Goal: Information Seeking & Learning: Learn about a topic

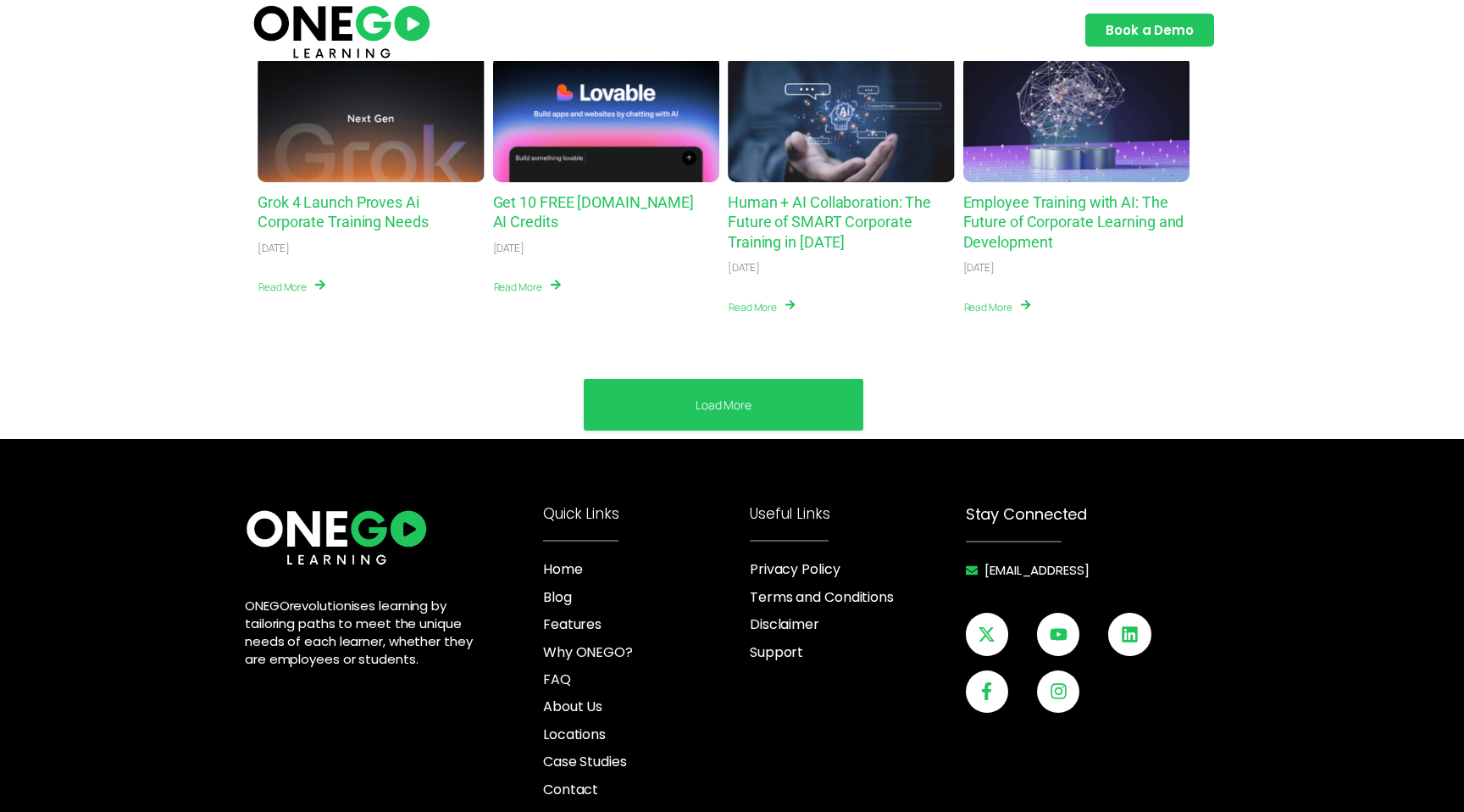
scroll to position [6383, 0]
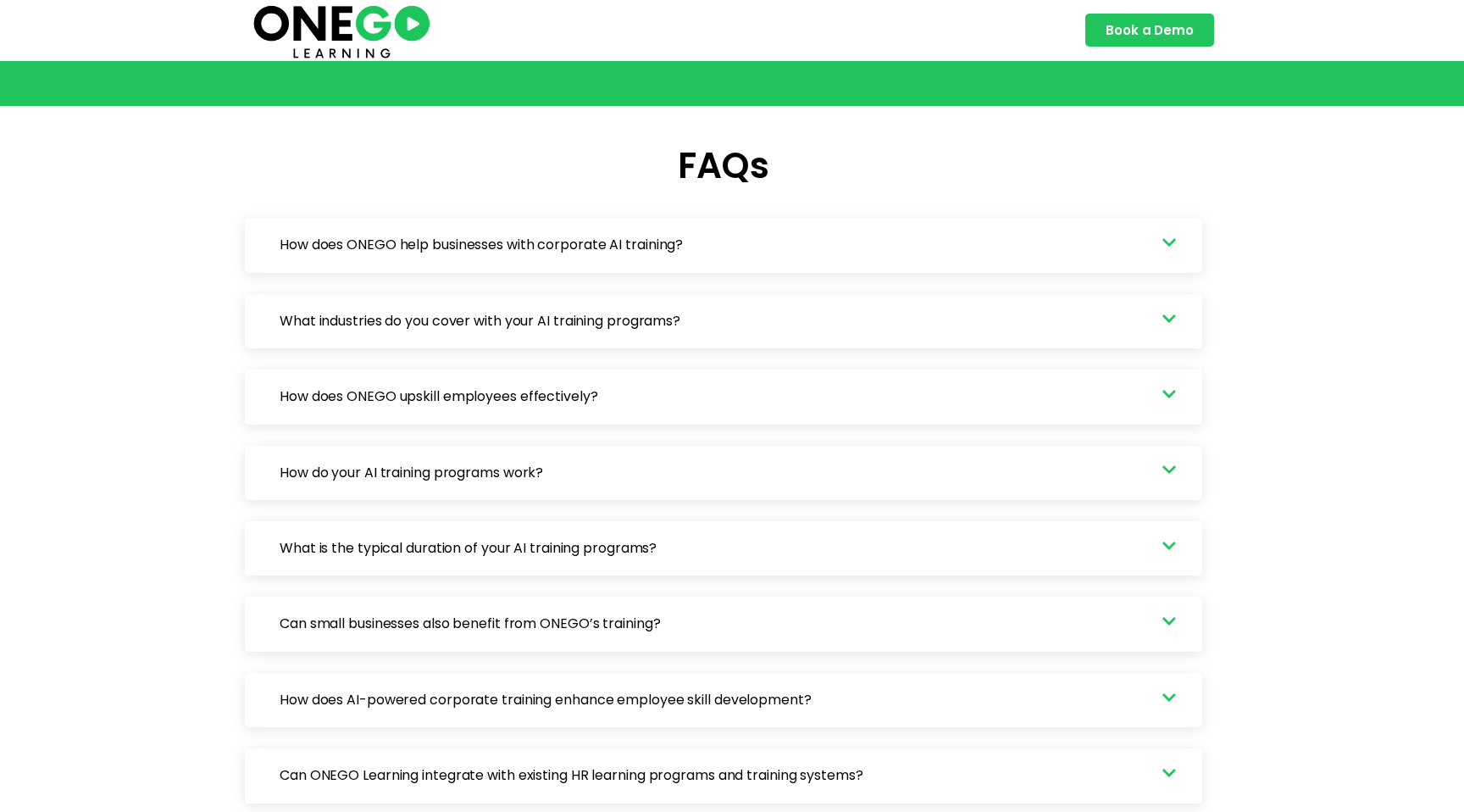
scroll to position [4823, 0]
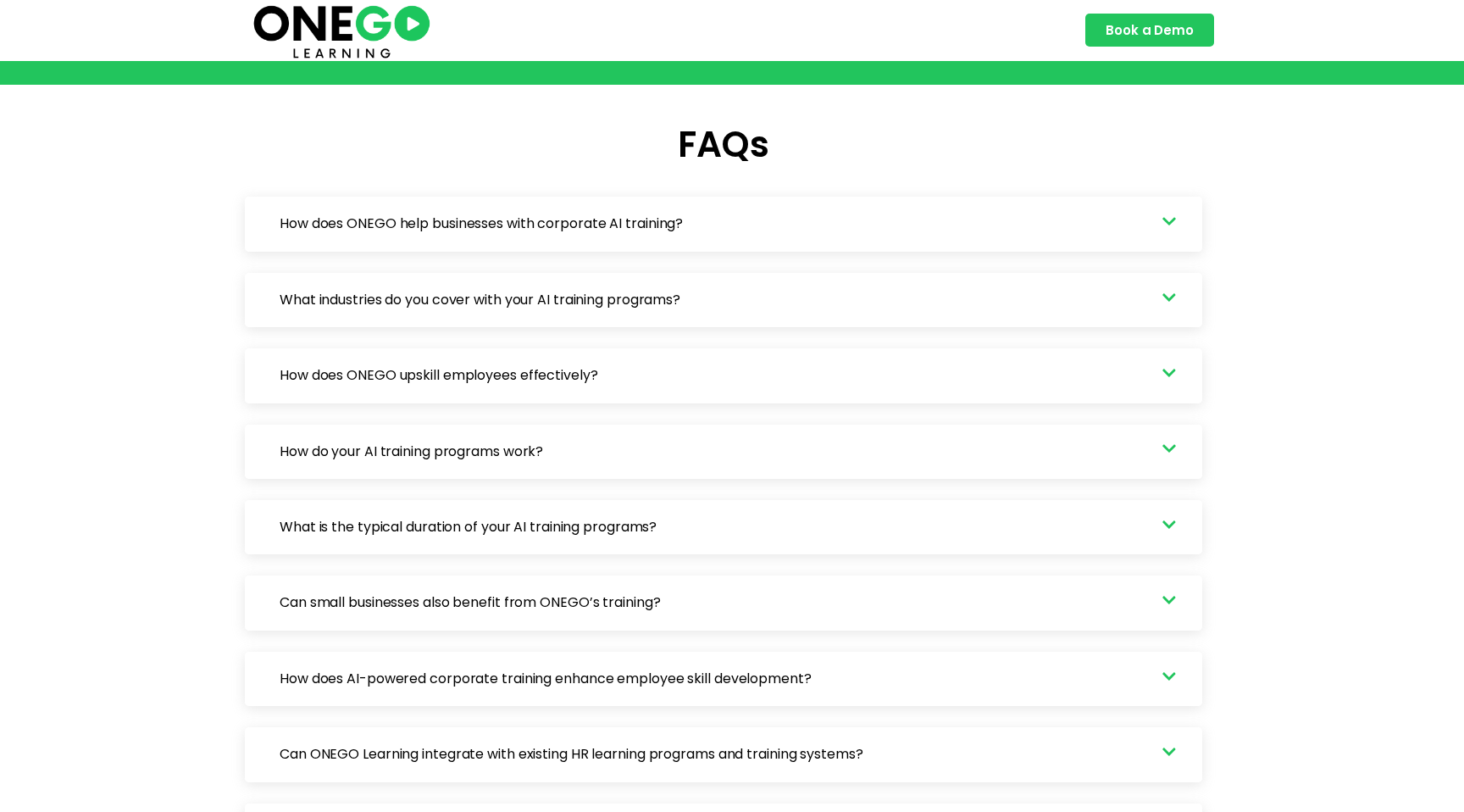
click at [1167, 447] on icon at bounding box center [1169, 448] width 13 height 15
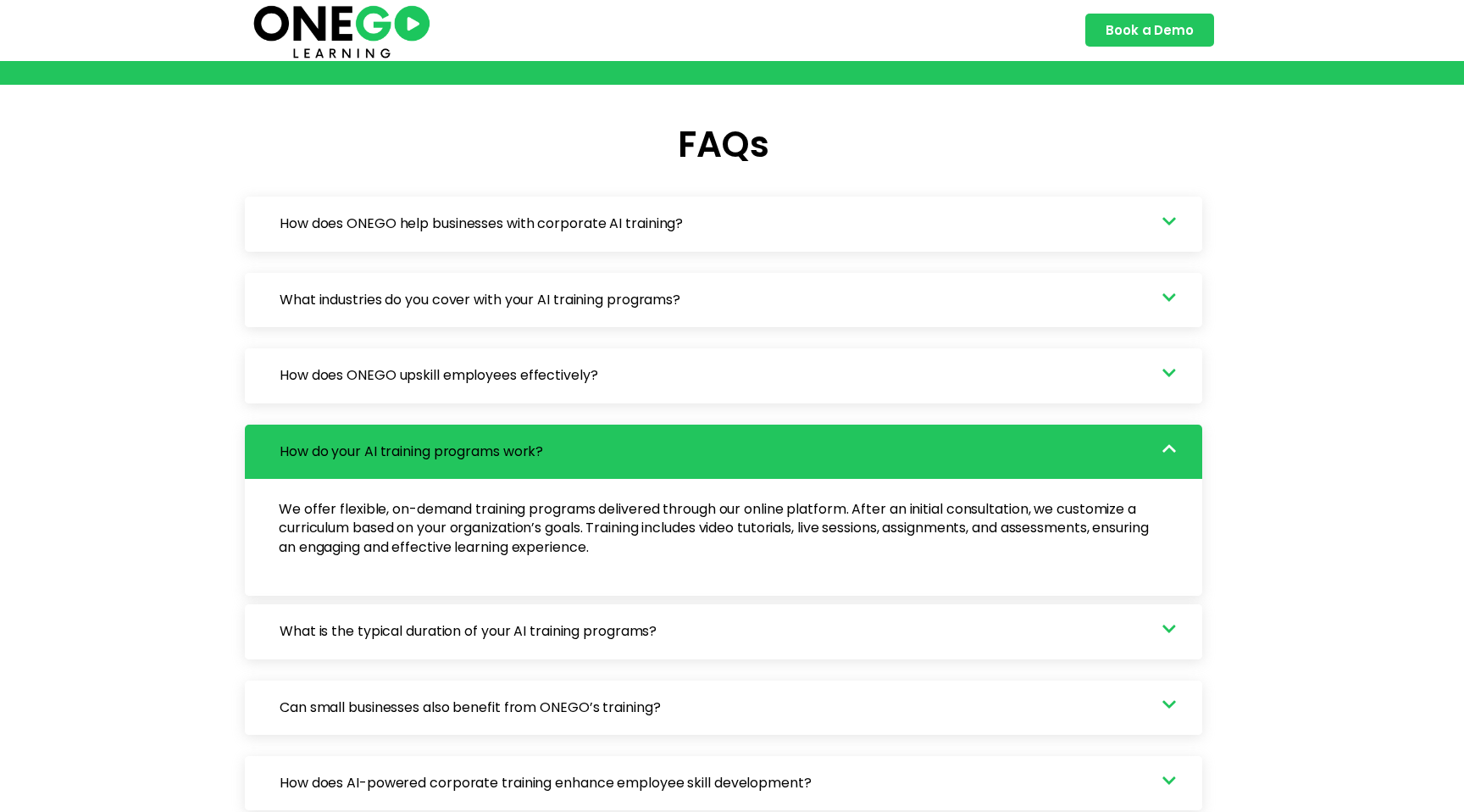
click at [1167, 447] on icon at bounding box center [1169, 449] width 13 height 7
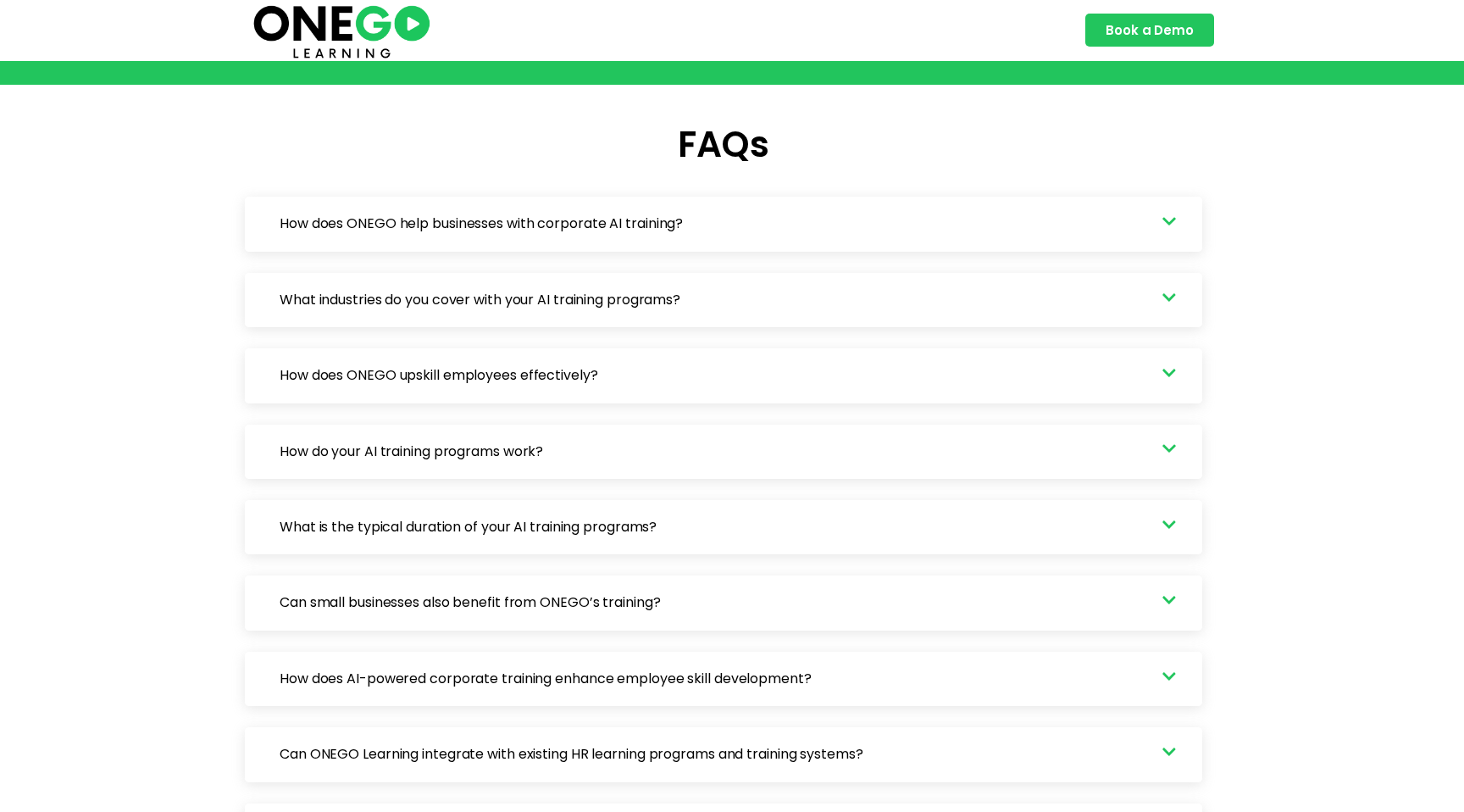
click at [1167, 385] on link "How does ONEGO upskill employees effectively?" at bounding box center [723, 375] width 958 height 54
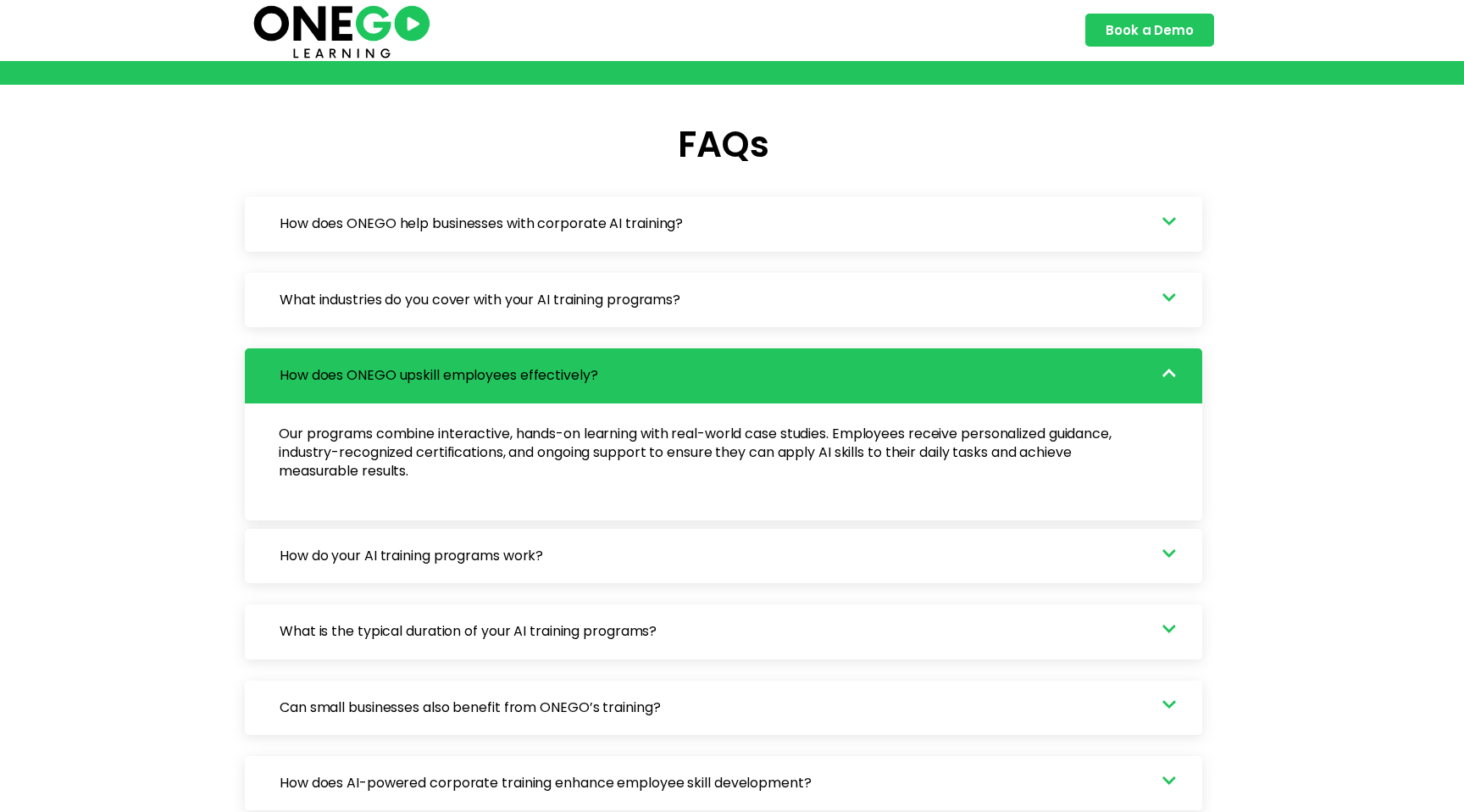
click at [1167, 385] on link "How does ONEGO upskill employees effectively?" at bounding box center [723, 375] width 958 height 54
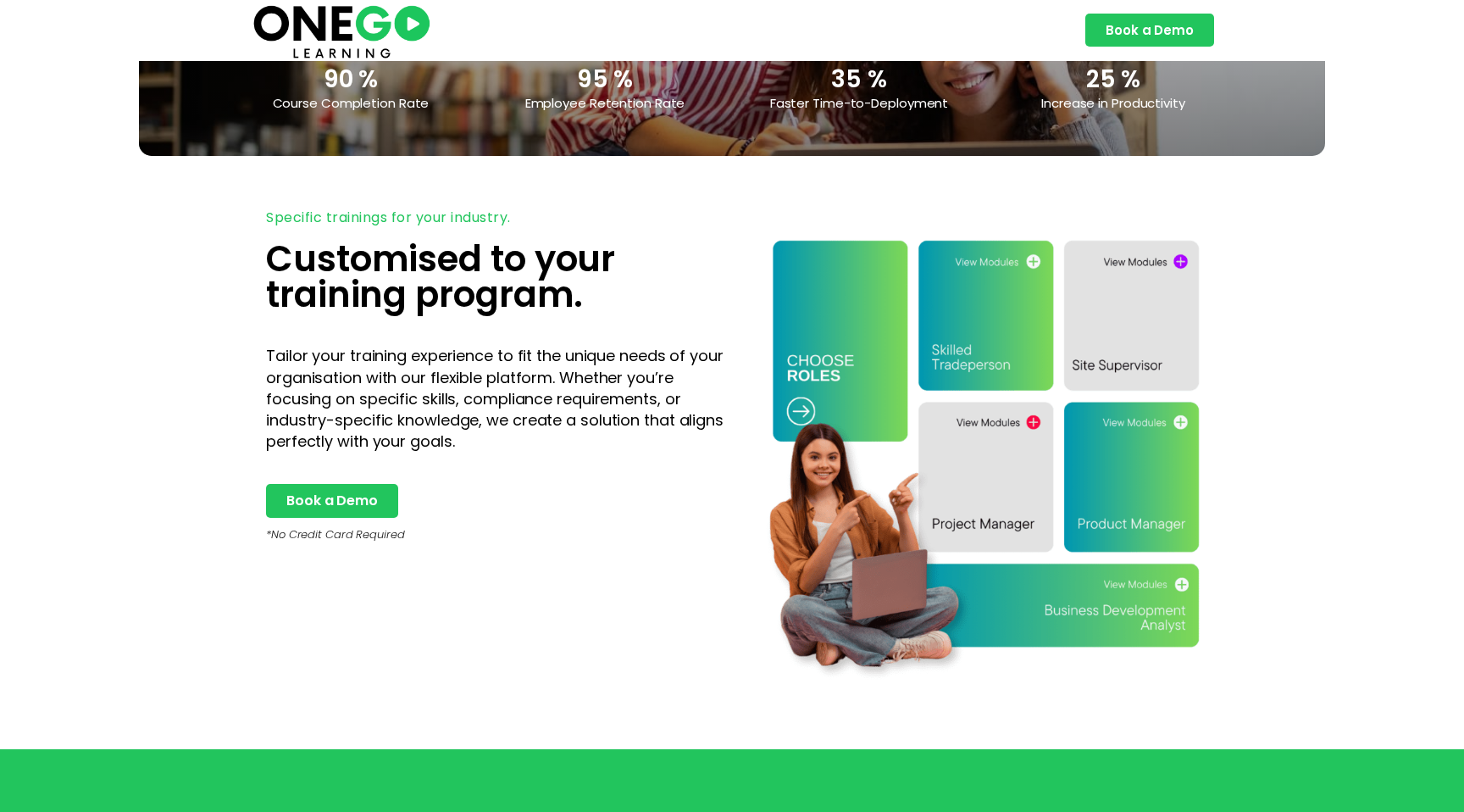
scroll to position [3588, 0]
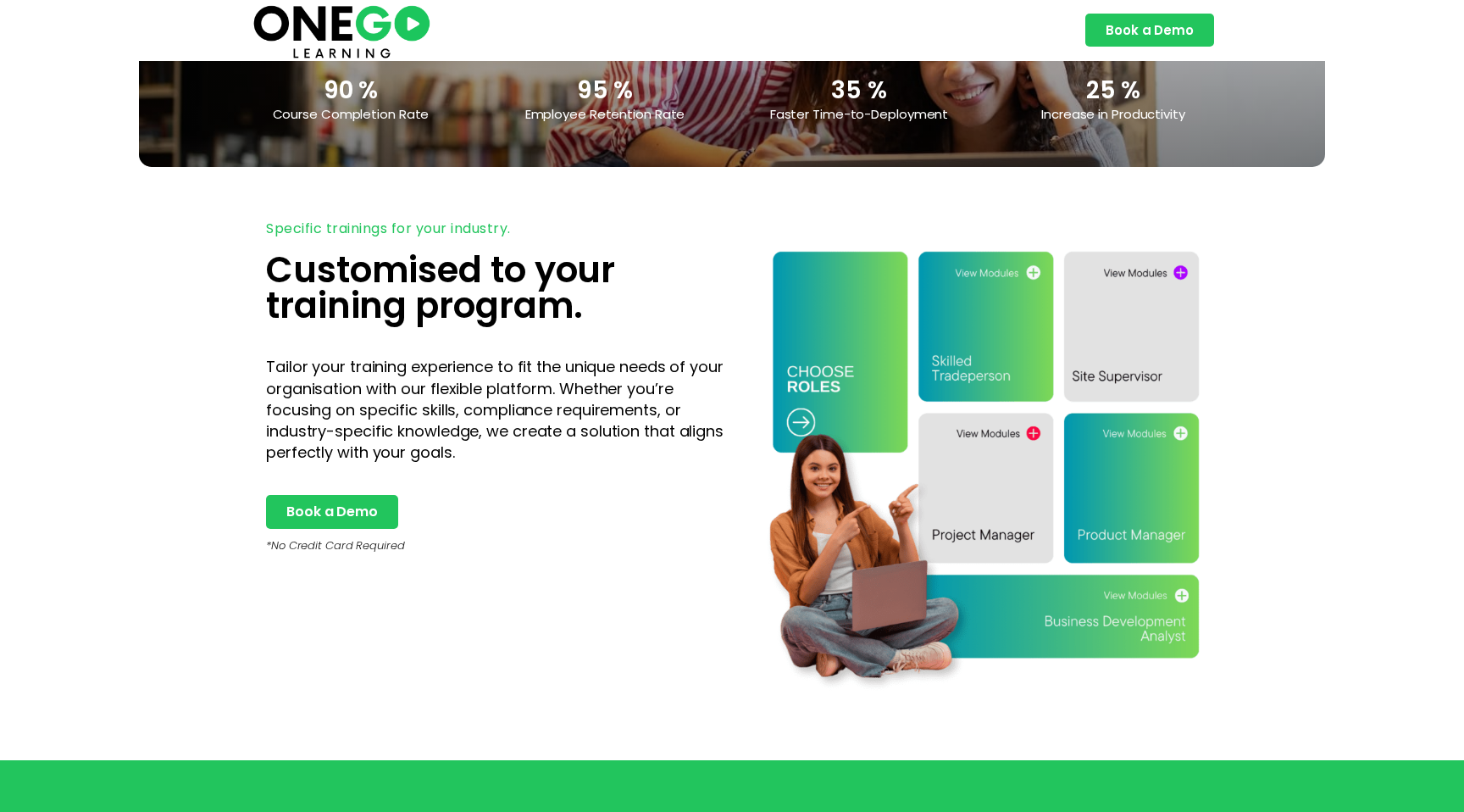
click at [1133, 332] on img at bounding box center [980, 461] width 478 height 478
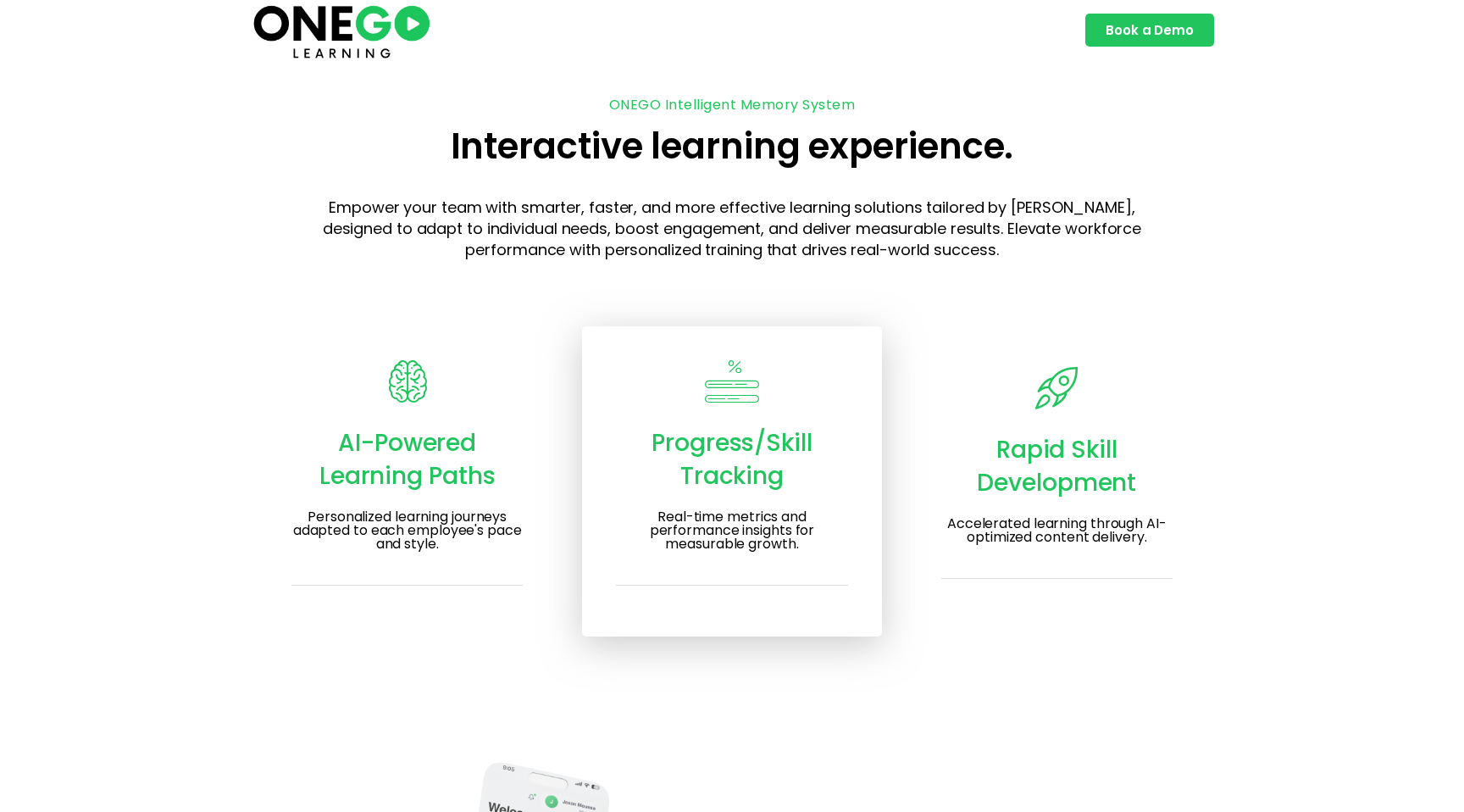
scroll to position [2026, 0]
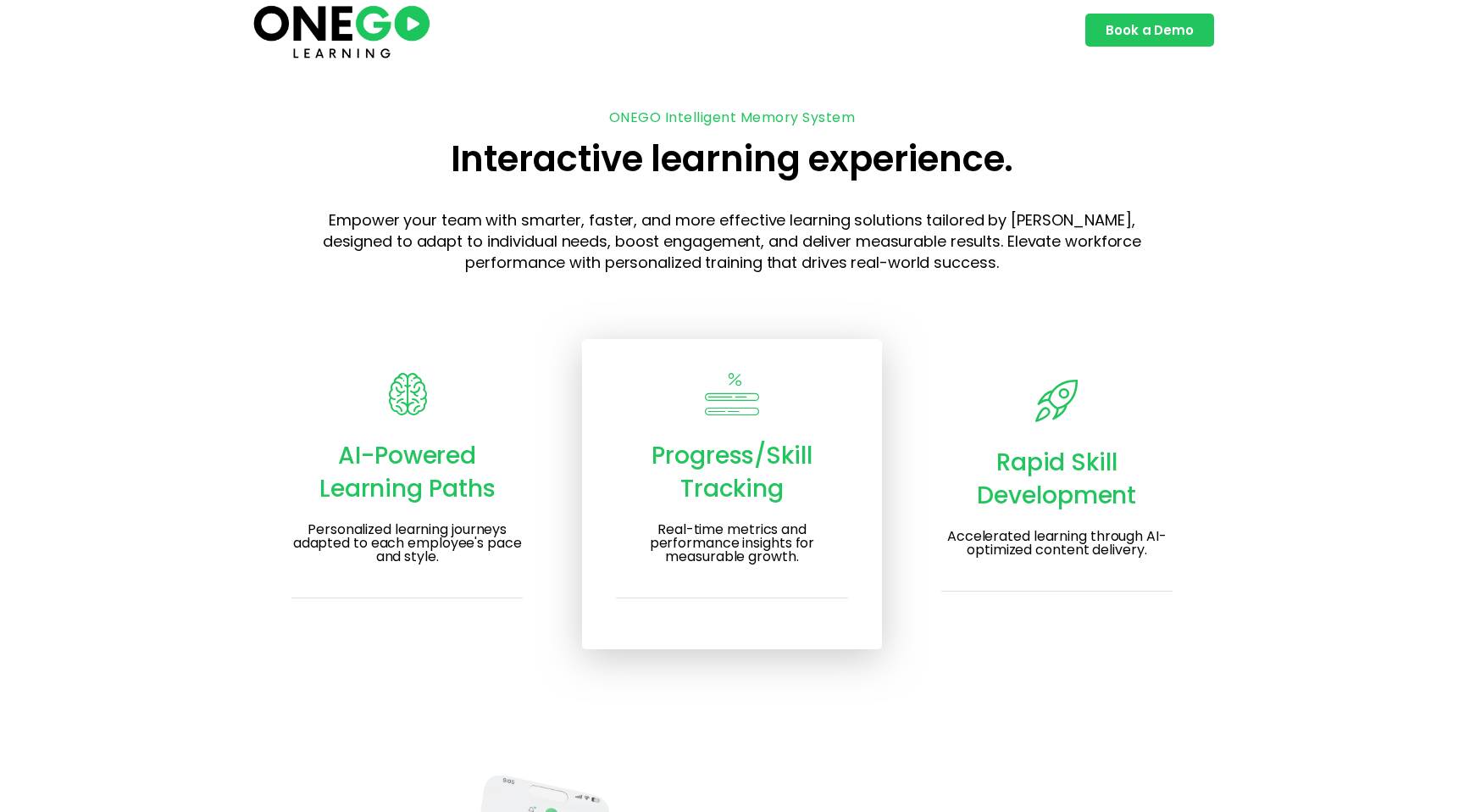
click at [1027, 491] on span "Rapid Skill Development" at bounding box center [1056, 478] width 159 height 66
click at [682, 492] on span "Progress/Skill Tracking" at bounding box center [732, 471] width 161 height 66
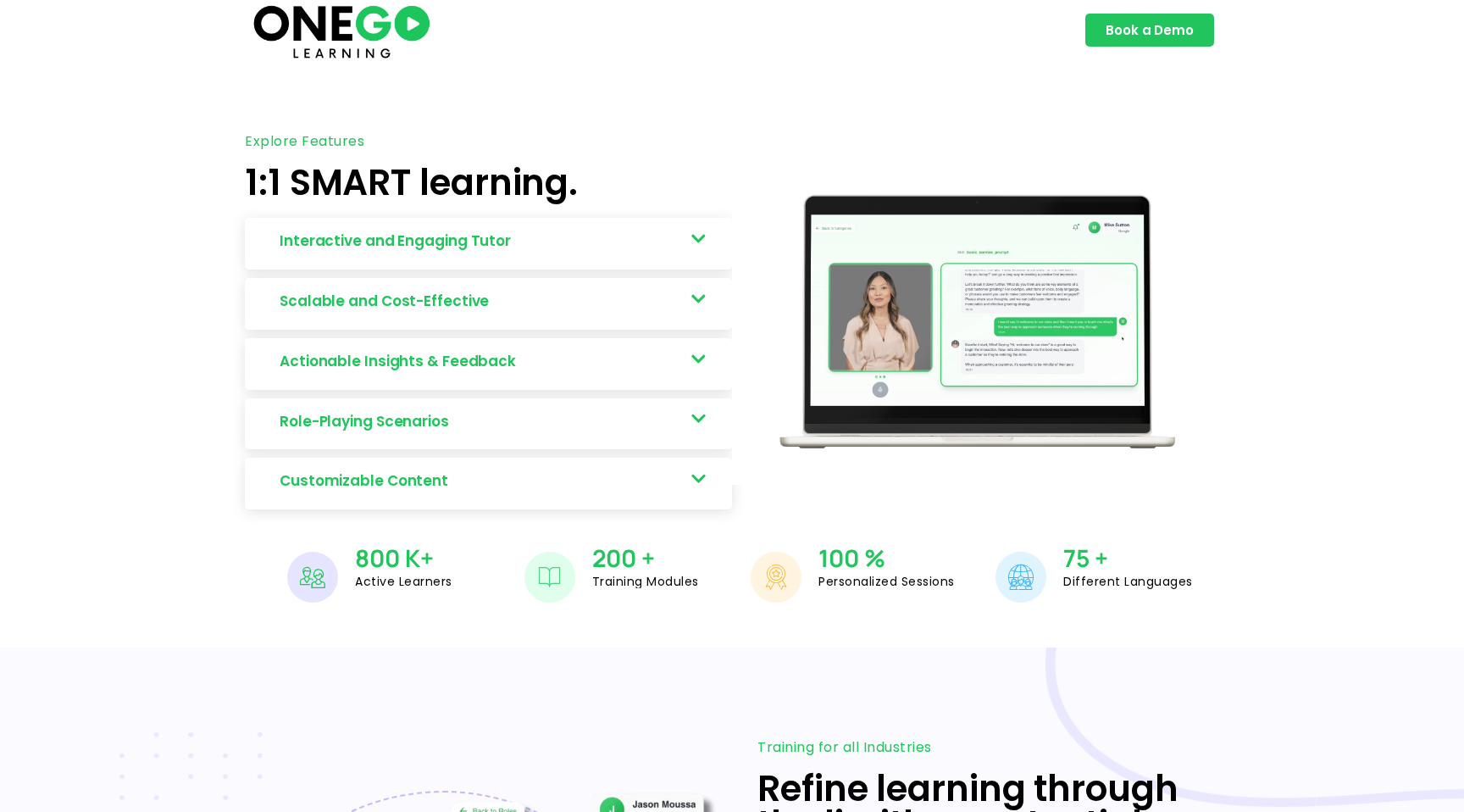
scroll to position [752, 0]
click at [703, 236] on icon at bounding box center [699, 237] width 14 height 16
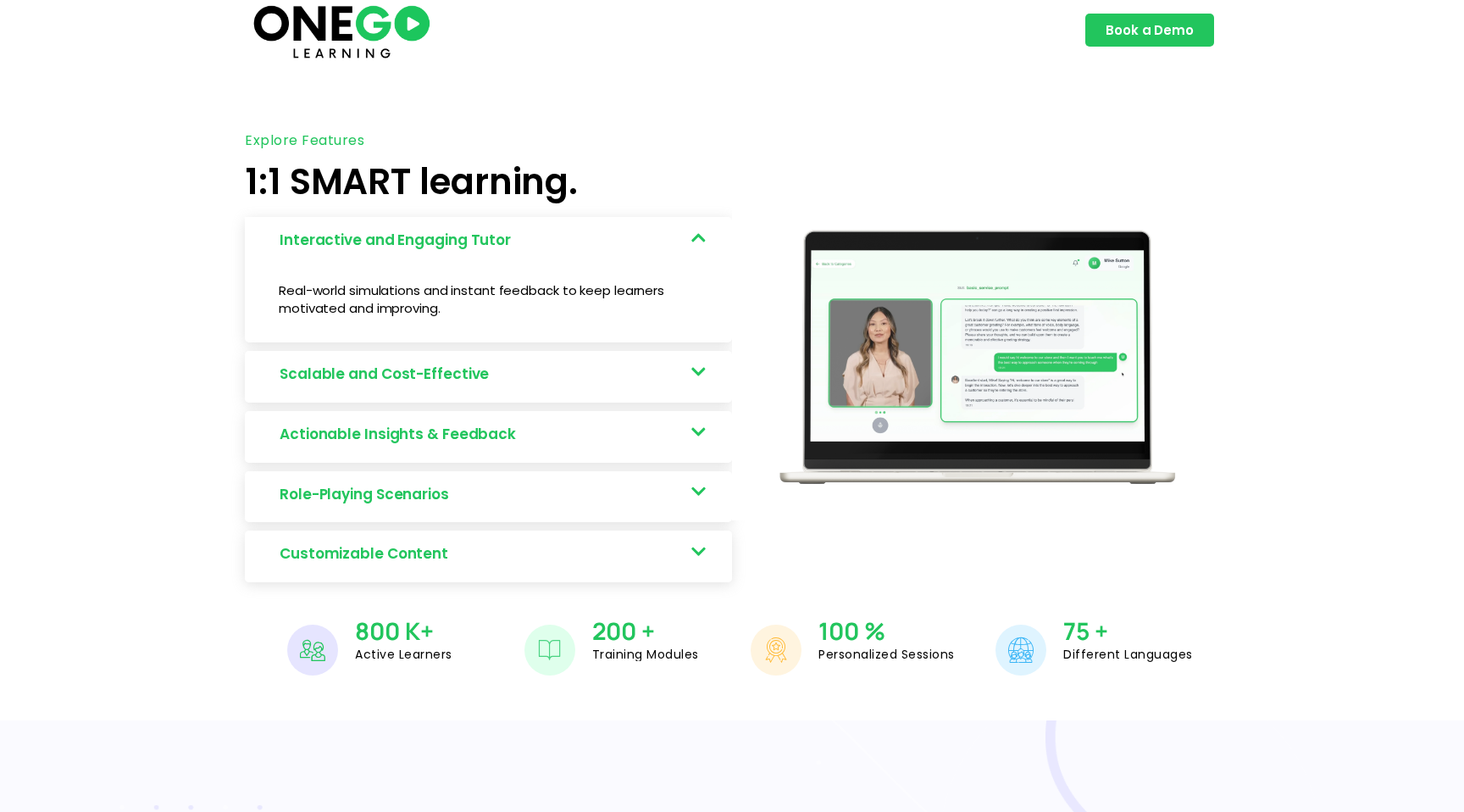
click at [703, 236] on icon at bounding box center [699, 237] width 14 height 16
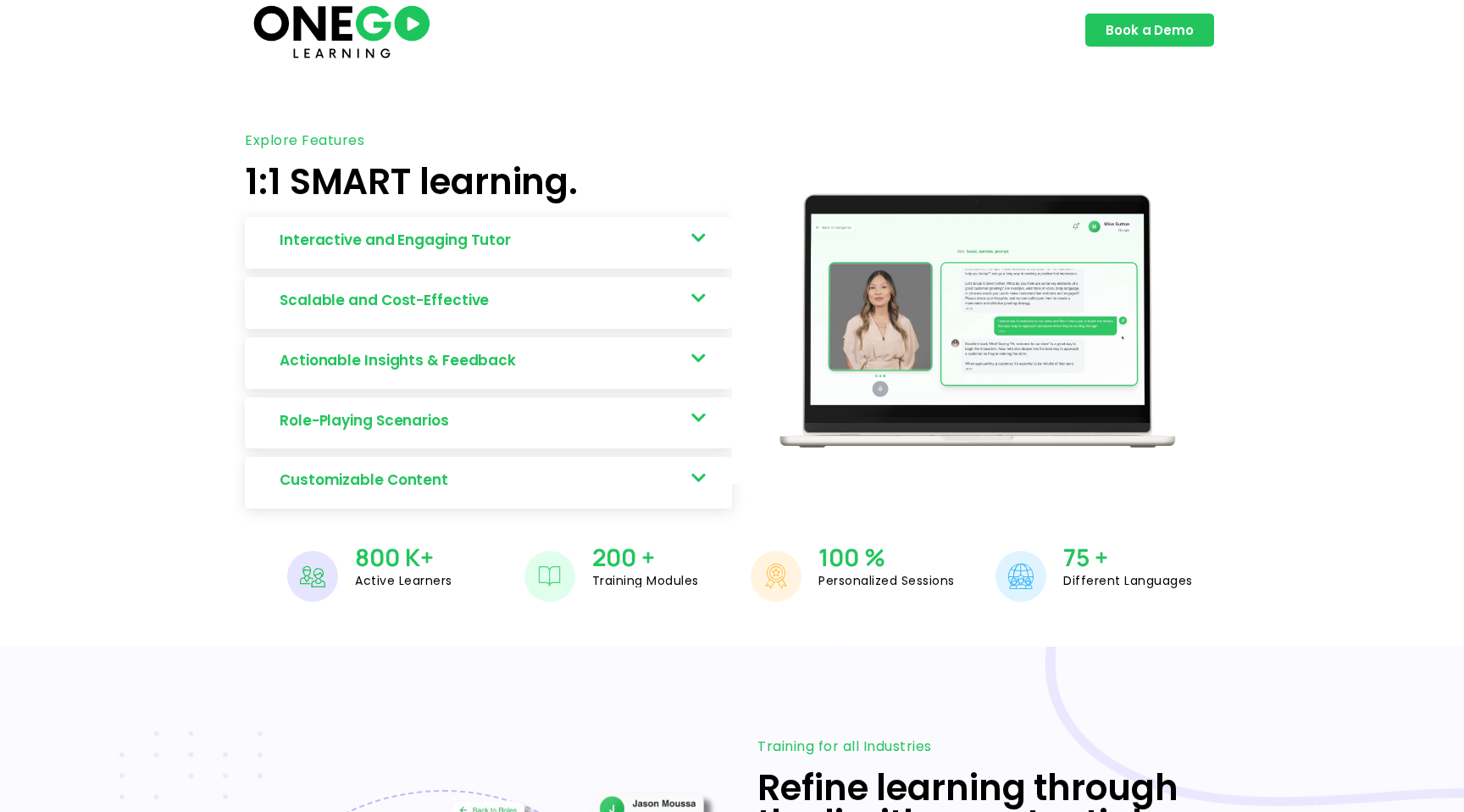
click at [700, 302] on icon at bounding box center [699, 298] width 14 height 16
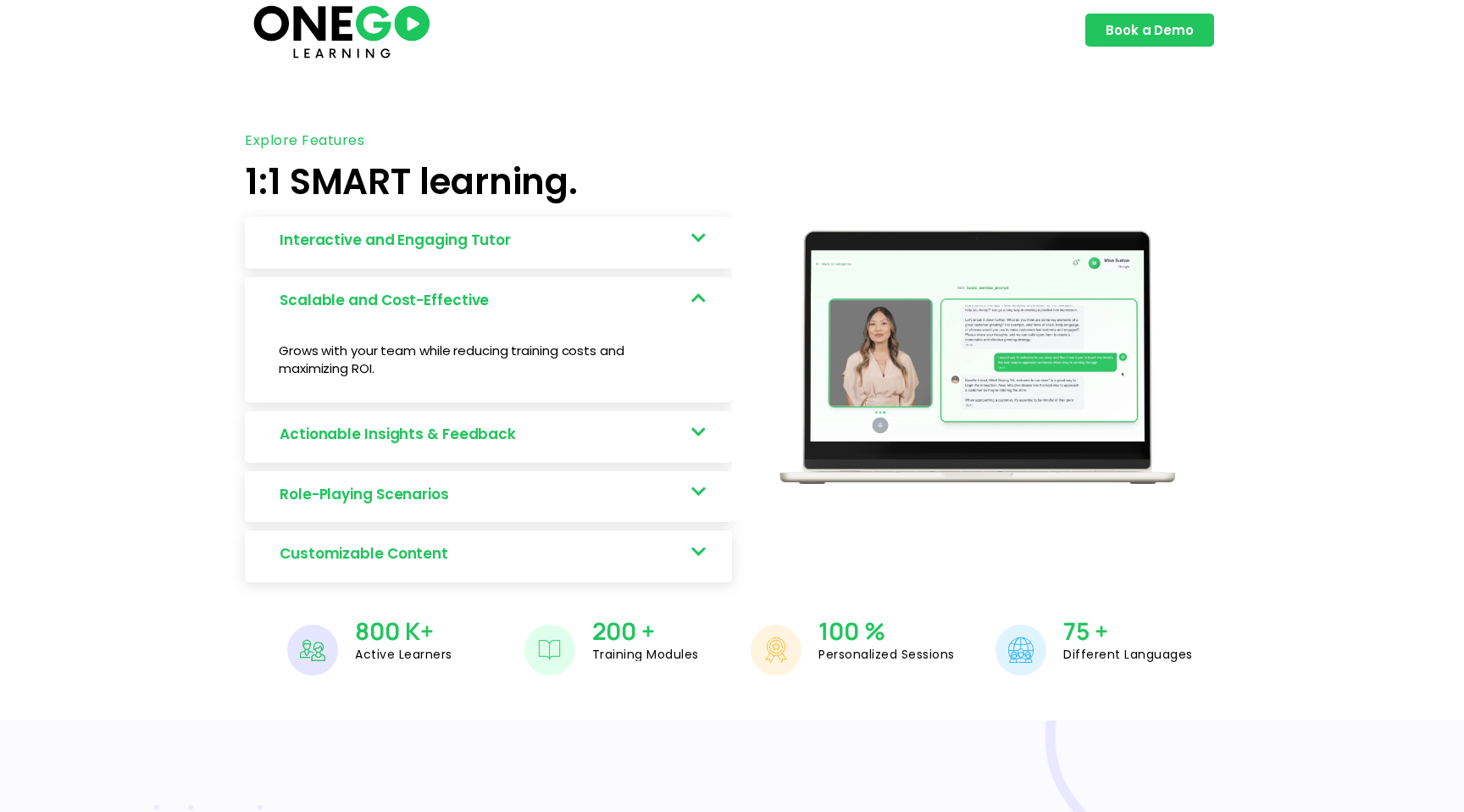
click at [700, 302] on icon at bounding box center [699, 298] width 14 height 16
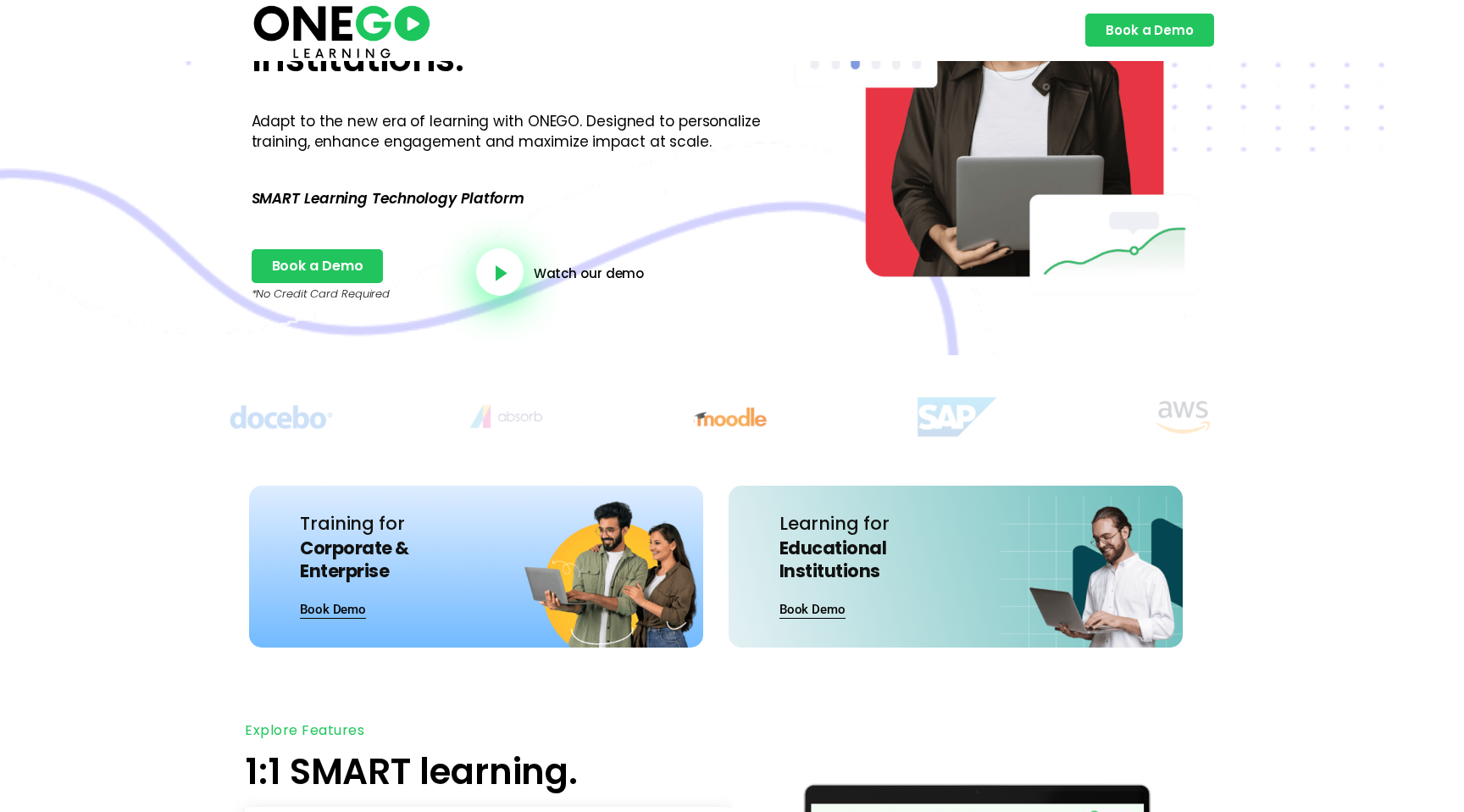
scroll to position [0, 0]
